Goal: Feedback & Contribution: Leave review/rating

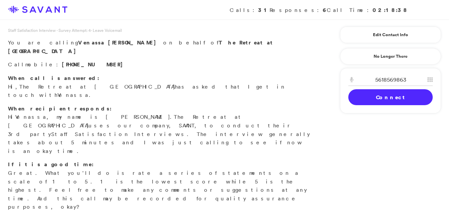
click at [371, 99] on link "Connect" at bounding box center [390, 97] width 84 height 16
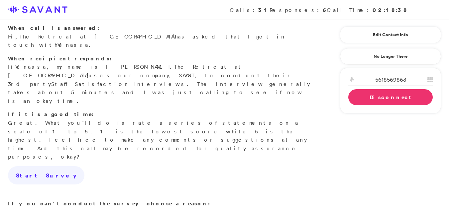
scroll to position [58, 0]
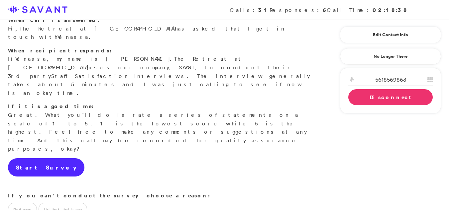
click at [22, 158] on link "Start Survey" at bounding box center [46, 167] width 76 height 19
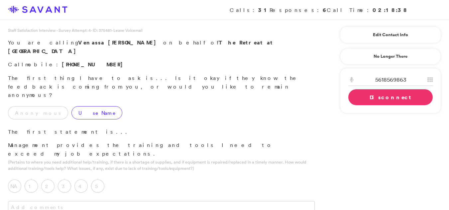
click at [71, 106] on label "Use Name" at bounding box center [96, 112] width 51 height 13
click at [96, 180] on label "5" at bounding box center [97, 186] width 13 height 13
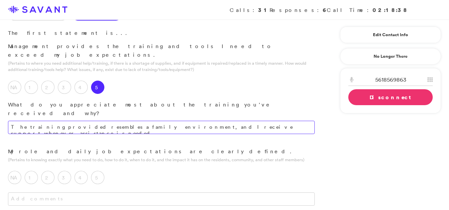
scroll to position [104, 0]
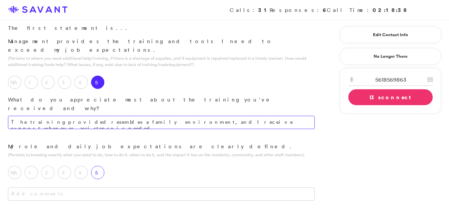
type textarea "The training provided resembles a family environment, and I receive support whe…"
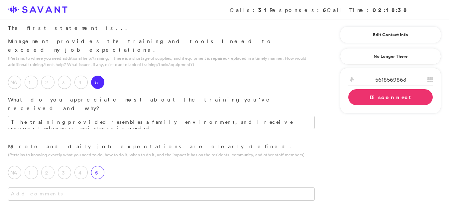
click at [100, 166] on label "5" at bounding box center [97, 172] width 13 height 13
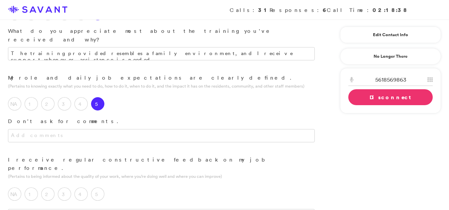
scroll to position [178, 0]
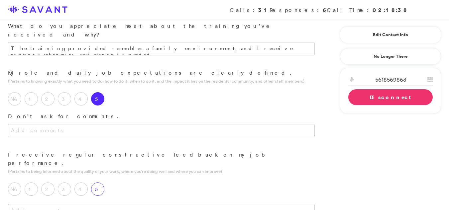
click at [101, 183] on label "5" at bounding box center [97, 189] width 13 height 13
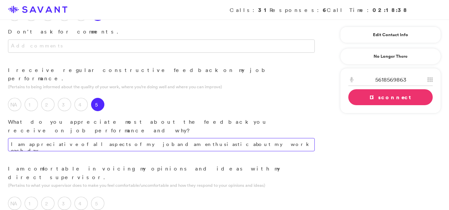
scroll to position [319, 0]
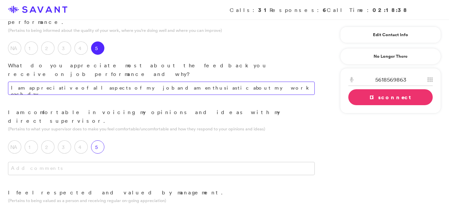
type textarea "I am appreciative of all aspects of my job and am enthusiastic about my work ea…"
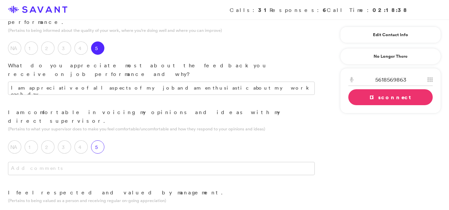
click at [101, 141] on label "5" at bounding box center [97, 147] width 13 height 13
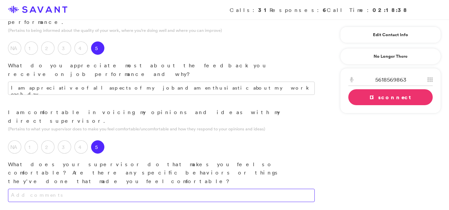
click at [41, 189] on textarea at bounding box center [161, 195] width 307 height 13
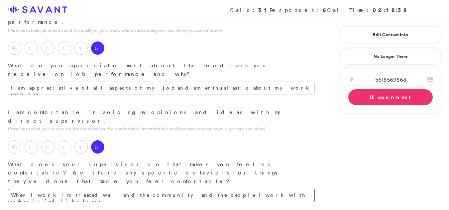
click at [236, 189] on textarea "When I work im treated well and the community and the people I work with makes …" at bounding box center [161, 195] width 307 height 13
type textarea "While working, I am treated well, and the community and my coworkers make it fe…"
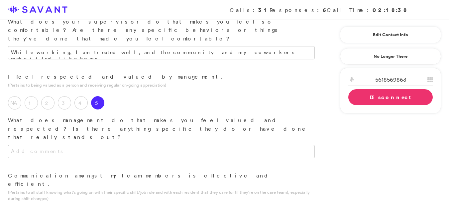
scroll to position [467, 0]
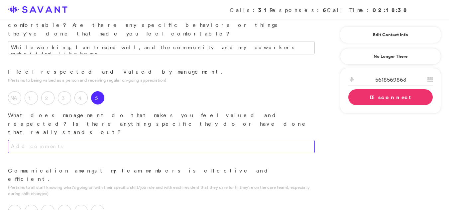
click at [63, 140] on textarea at bounding box center [161, 146] width 307 height 13
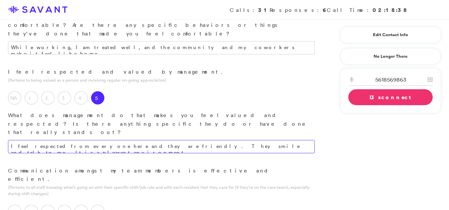
drag, startPoint x: 63, startPoint y: 62, endPoint x: 170, endPoint y: 81, distance: 108.5
click at [170, 140] on div "I feel respected from everyone here and they are friendly. They smile and talk …" at bounding box center [161, 153] width 323 height 27
click at [267, 140] on textarea "I feel respected from everyone here and they are friendly. They smile and talk …" at bounding box center [161, 146] width 307 height 13
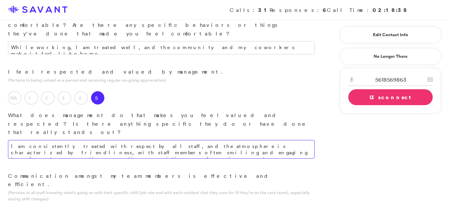
type textarea "I am consistently treated with respect by all staff, and the atmosphere is char…"
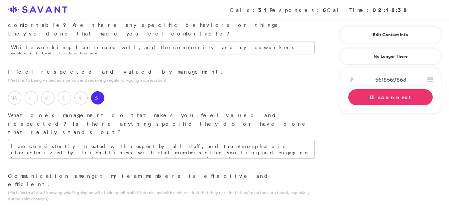
type textarea "Our team's effectiveness stems from our clear understanding of individual roles…"
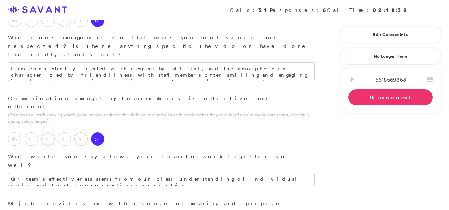
scroll to position [550, 0]
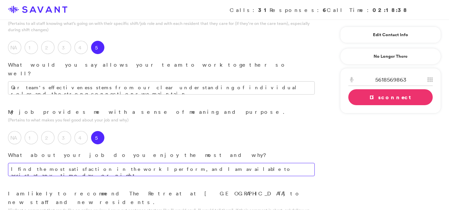
scroll to position [633, 0]
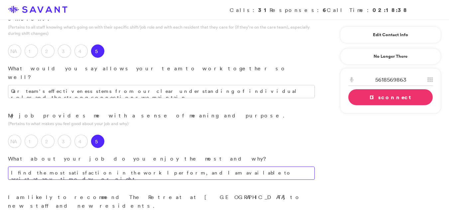
type textarea "I find the most satisfaction in the work I perform, and I am available to assis…"
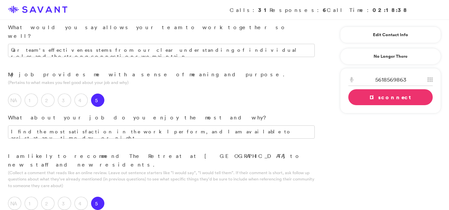
scroll to position [676, 0]
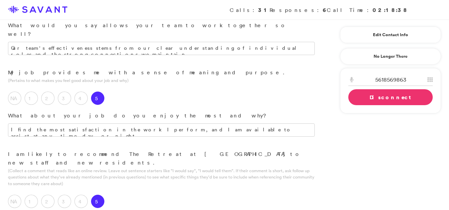
type textarea "The community is well-regarded, and I find my work there to be quite fulfilling."
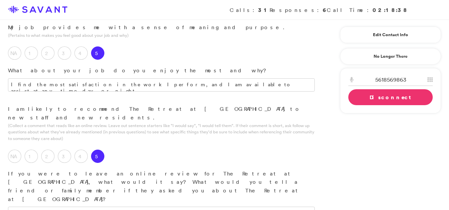
scroll to position [728, 0]
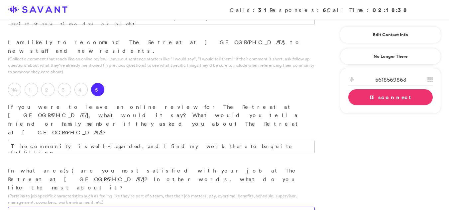
scroll to position [797, 0]
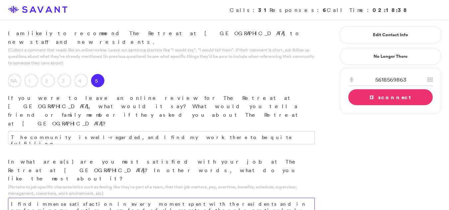
type textarea "I find immense satisfaction in every moment spent with the residents and in per…"
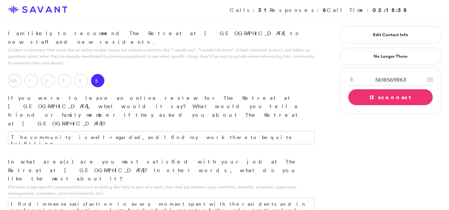
click at [393, 101] on link "Disconnect" at bounding box center [390, 97] width 84 height 16
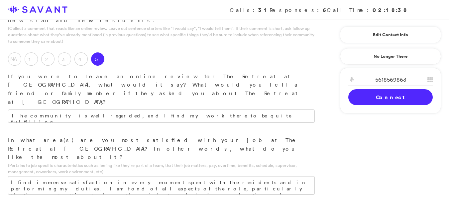
scroll to position [802, 0]
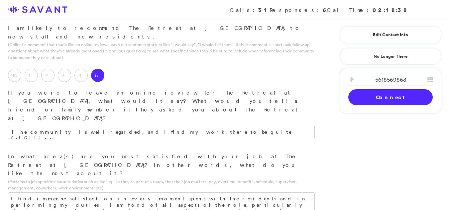
type textarea "There are no areas for improvement at this time. I am very happy."
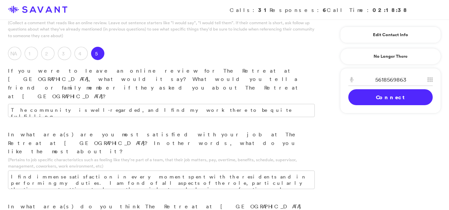
scroll to position [867, 0]
